Goal: Task Accomplishment & Management: Manage account settings

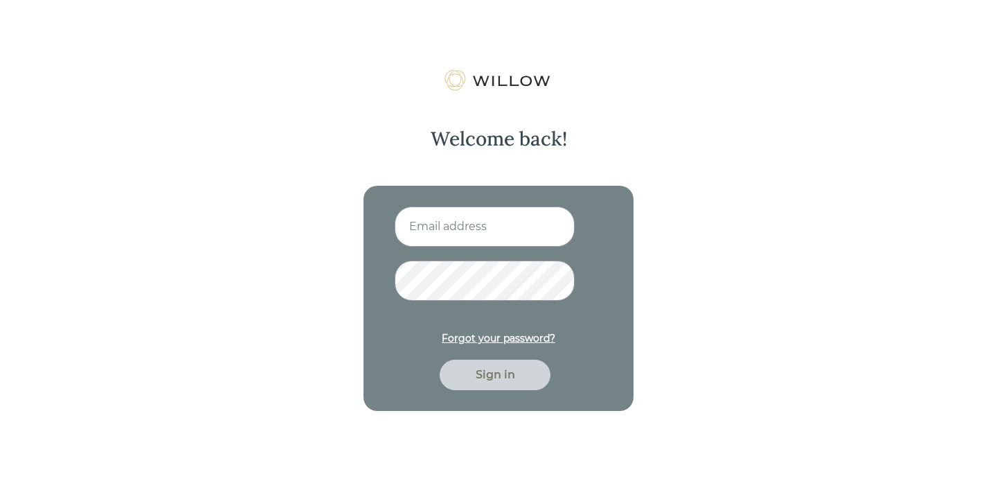
type input "aliciaalbr48@gmail.com"
click at [499, 382] on div "Sign in" at bounding box center [495, 374] width 79 height 17
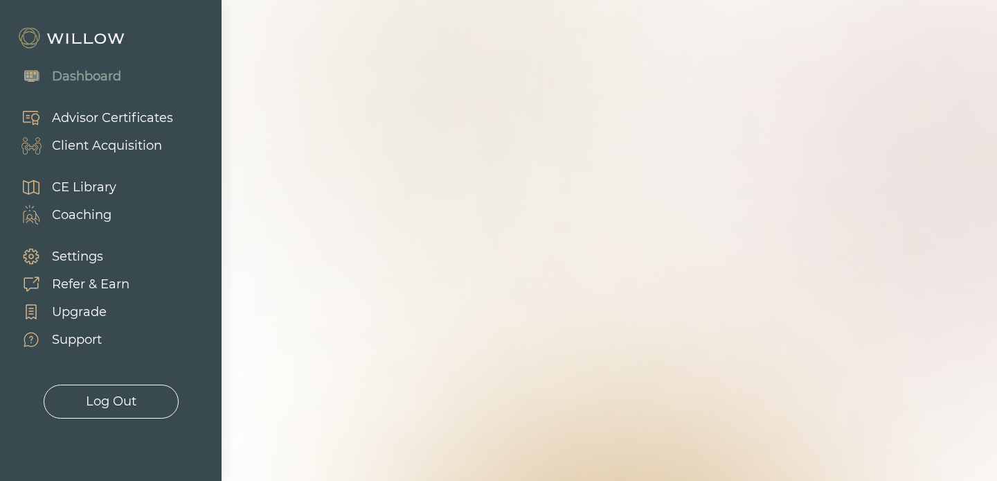
click at [75, 253] on div "Settings" at bounding box center [77, 256] width 51 height 19
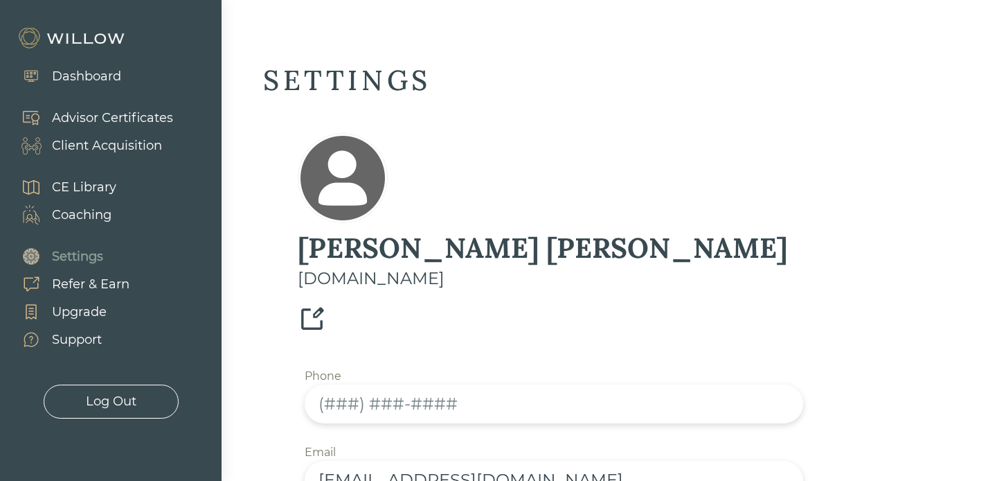
click at [81, 192] on div "CE Library" at bounding box center [84, 187] width 64 height 19
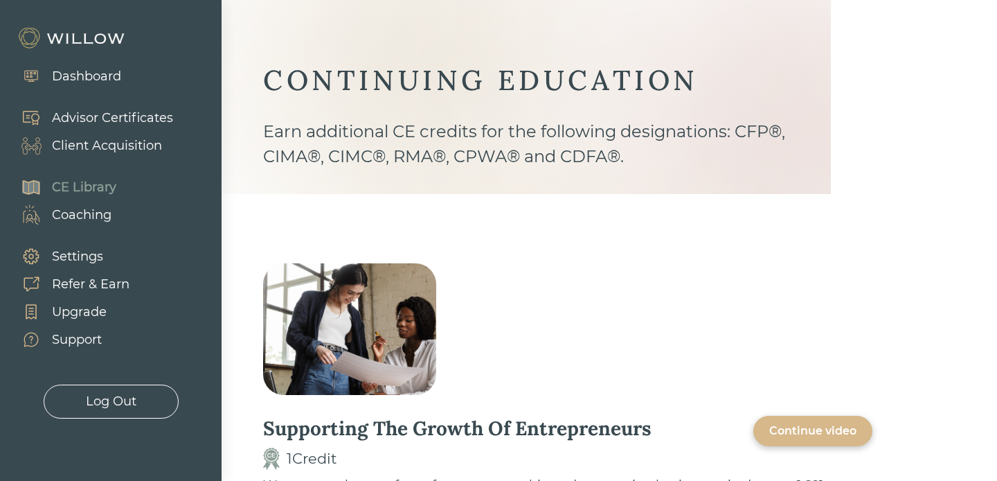
click at [81, 215] on div "Coaching" at bounding box center [82, 215] width 60 height 19
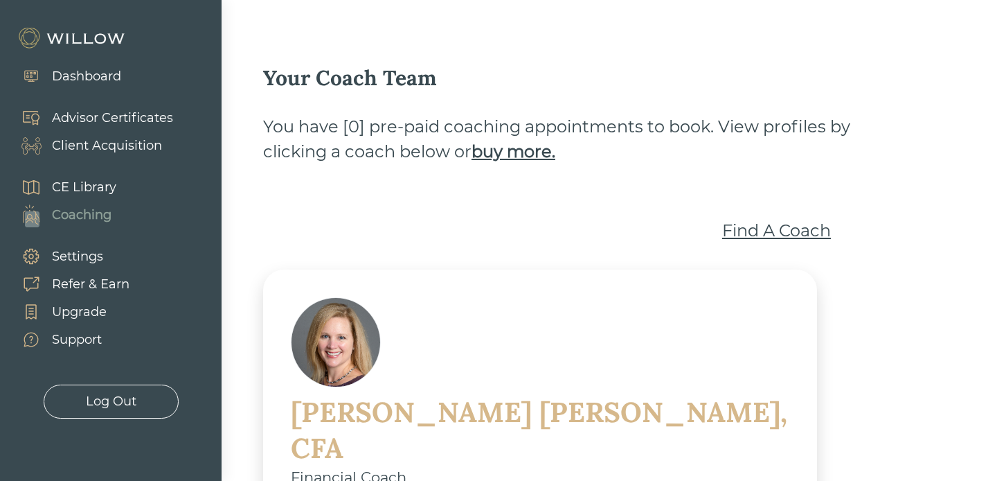
click at [83, 119] on div "Advisor Certificates" at bounding box center [112, 118] width 121 height 19
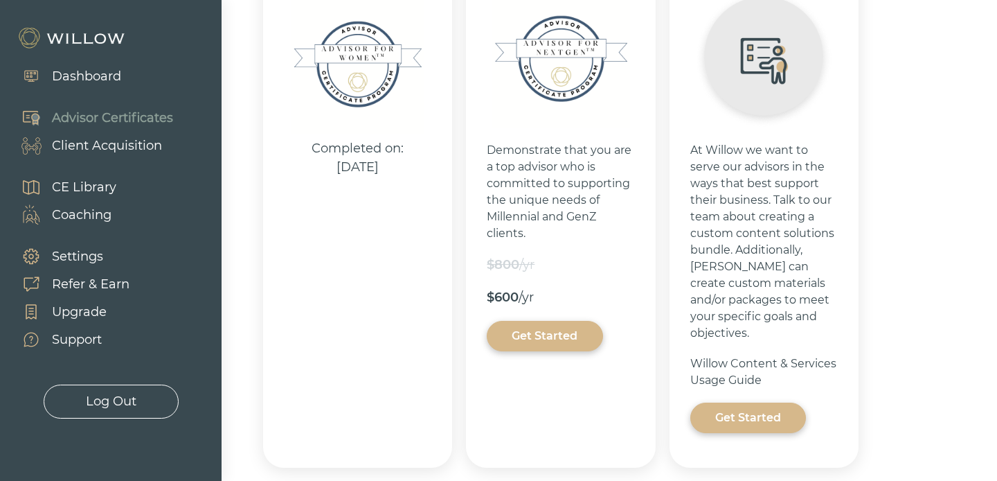
scroll to position [383, 0]
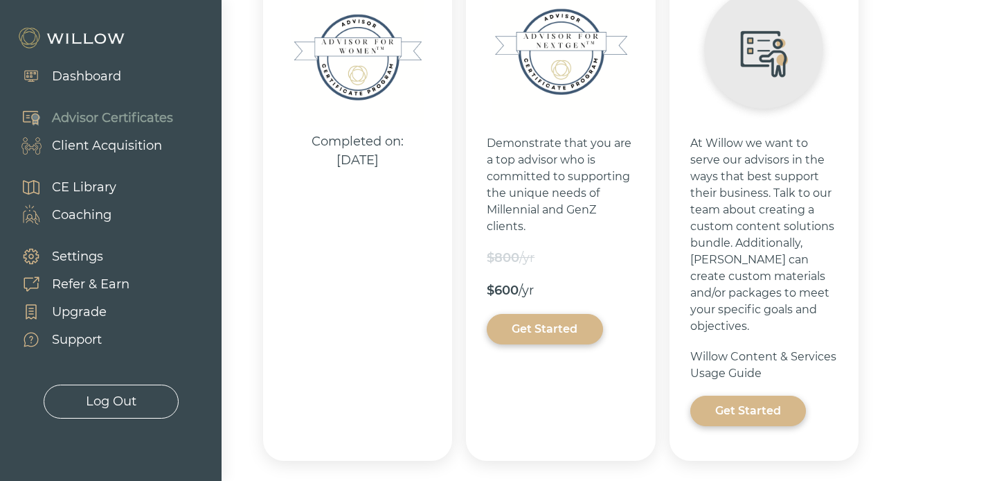
click at [765, 402] on div "Get Started" at bounding box center [748, 410] width 84 height 17
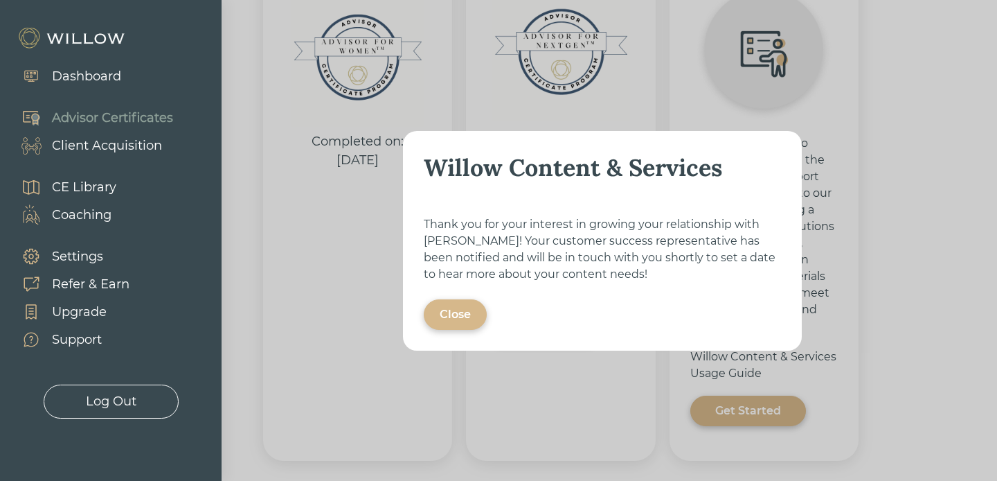
click at [460, 319] on div "Close" at bounding box center [455, 314] width 31 height 17
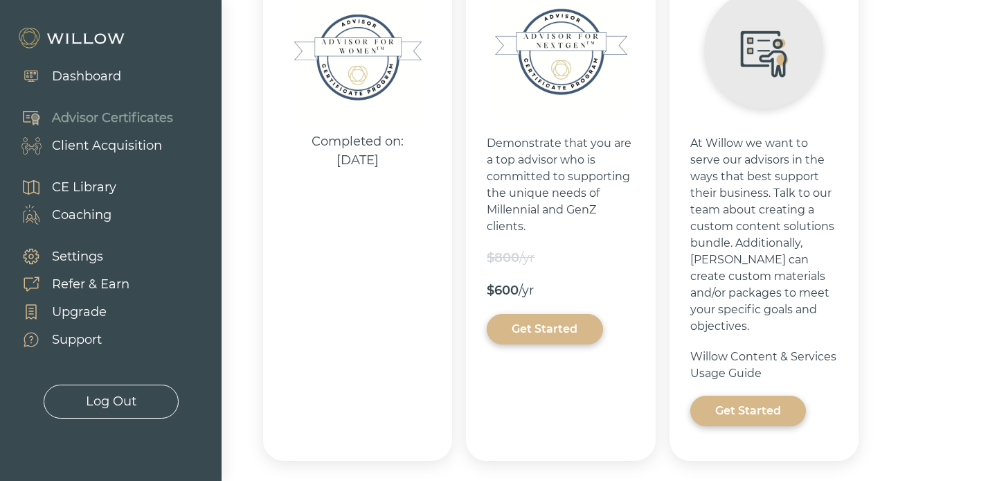
click at [80, 76] on div "Dashboard" at bounding box center [86, 76] width 69 height 19
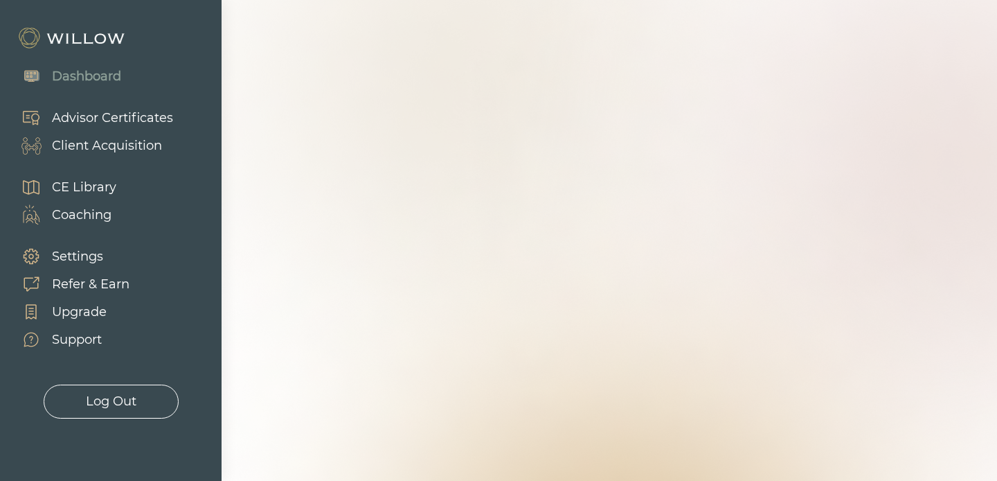
click at [80, 76] on div "Dashboard" at bounding box center [86, 76] width 69 height 19
click at [77, 150] on div "Client Acquisition" at bounding box center [107, 145] width 110 height 19
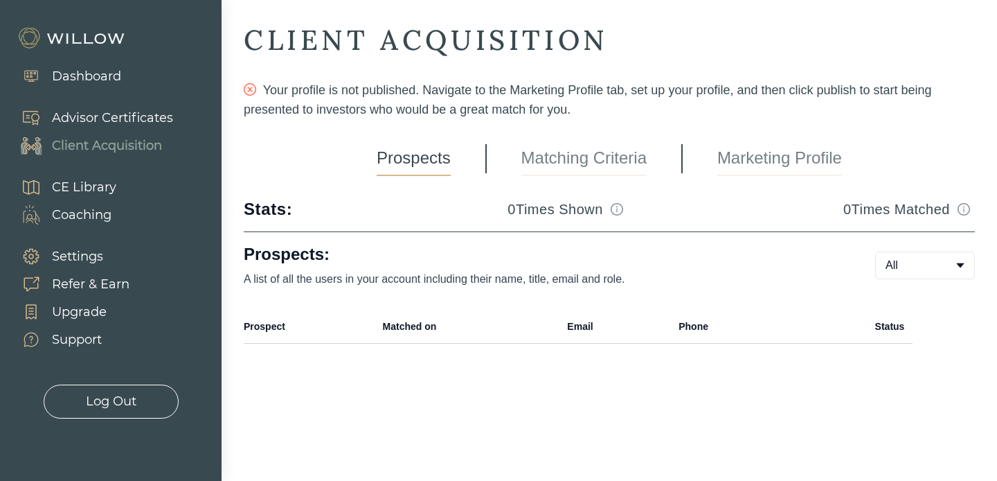
click at [802, 159] on link "Marketing Profile" at bounding box center [780, 158] width 125 height 35
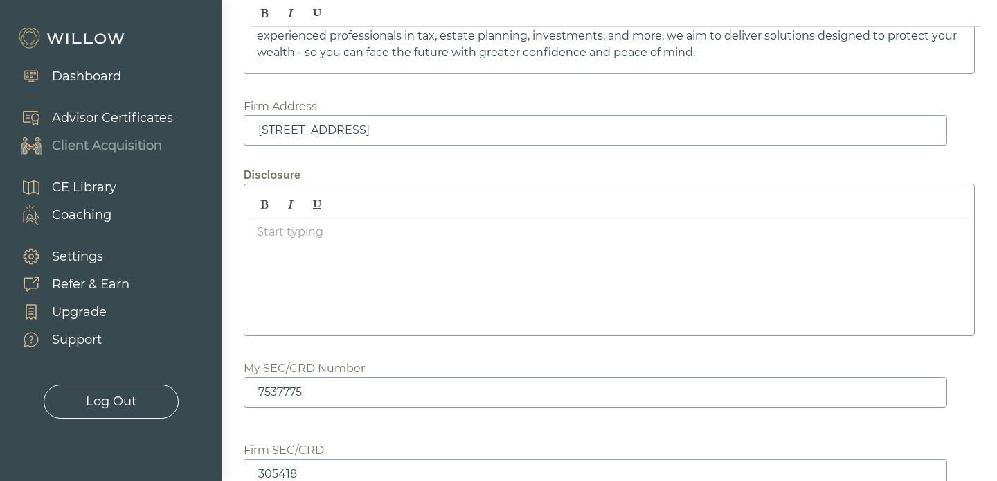
scroll to position [1914, 0]
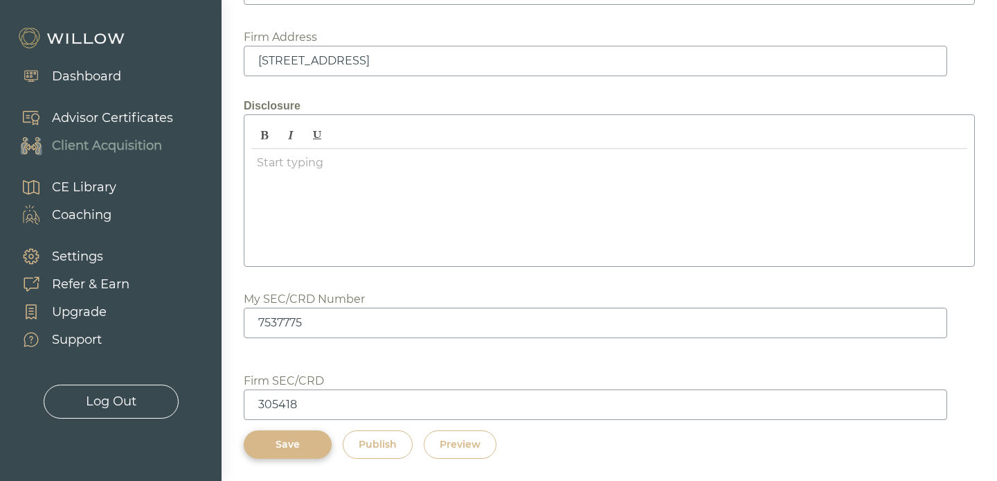
click at [467, 447] on div "Preview" at bounding box center [460, 444] width 41 height 15
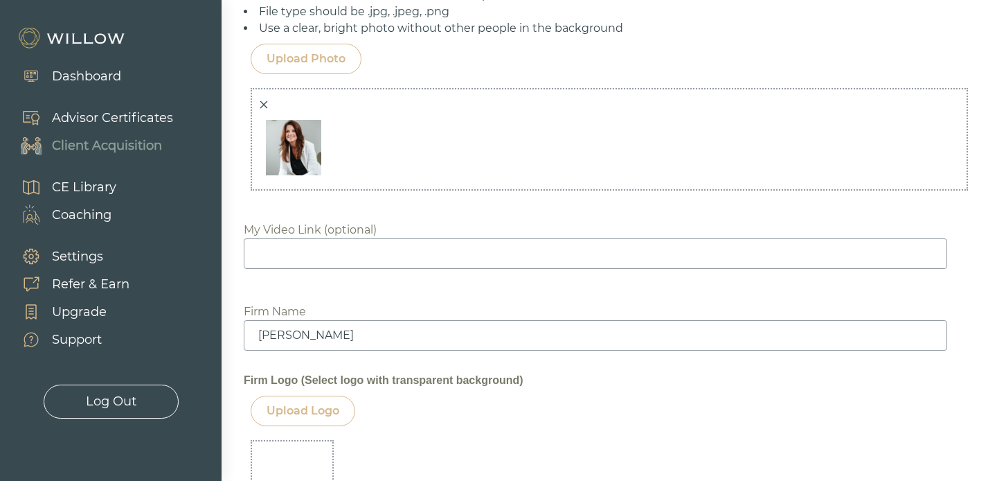
scroll to position [1167, 0]
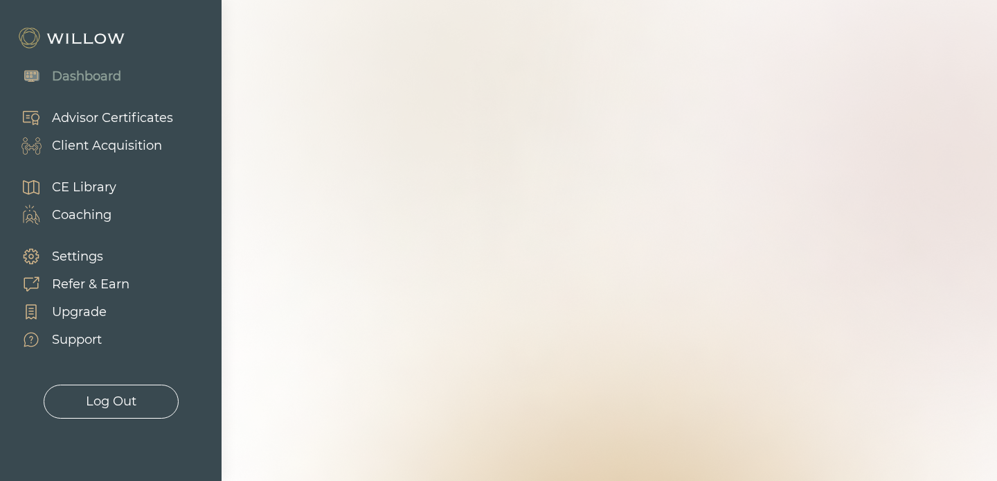
click at [97, 402] on div "Log Out" at bounding box center [111, 401] width 51 height 19
